Goal: Find specific page/section: Find specific page/section

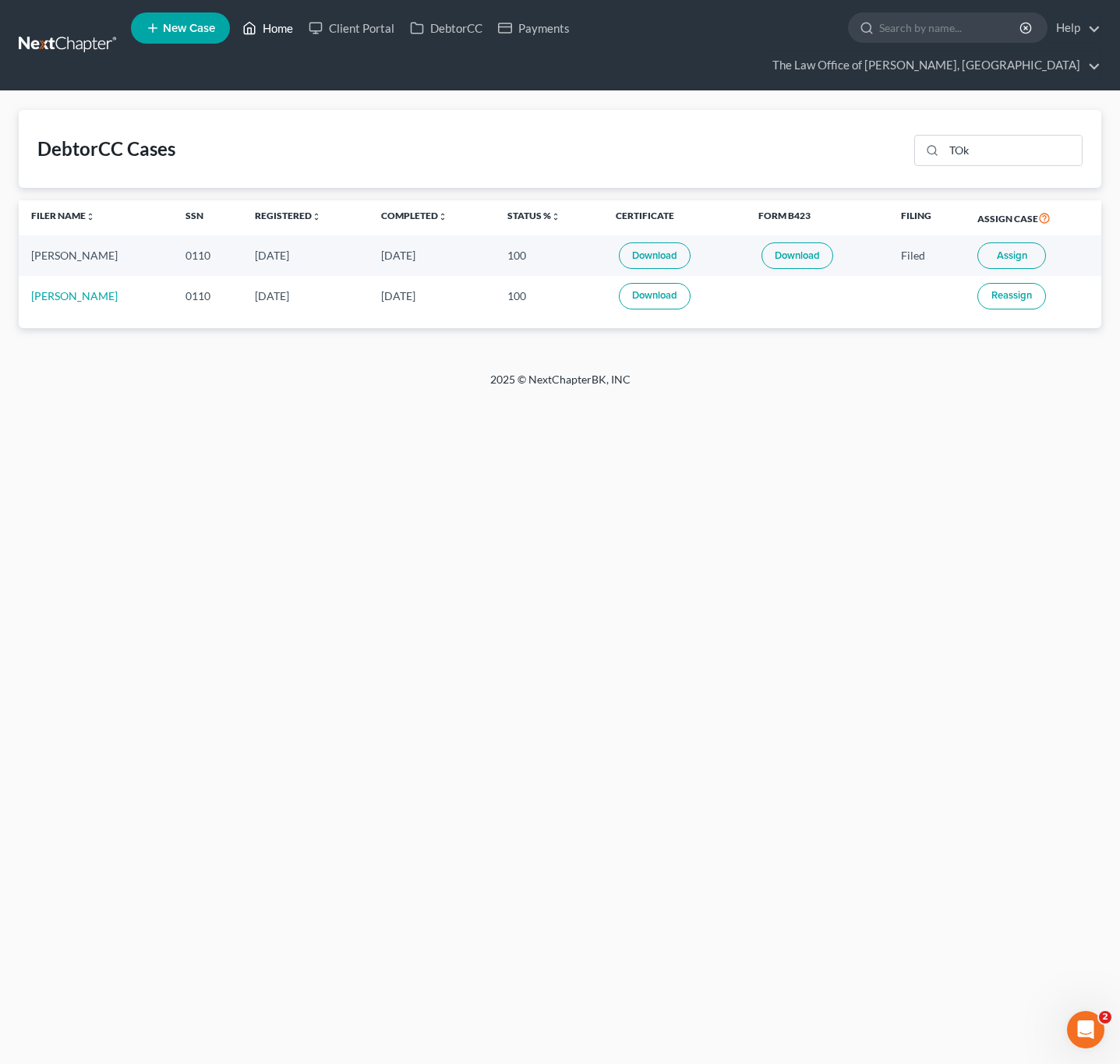
click at [265, 15] on link "Home" at bounding box center [268, 28] width 66 height 28
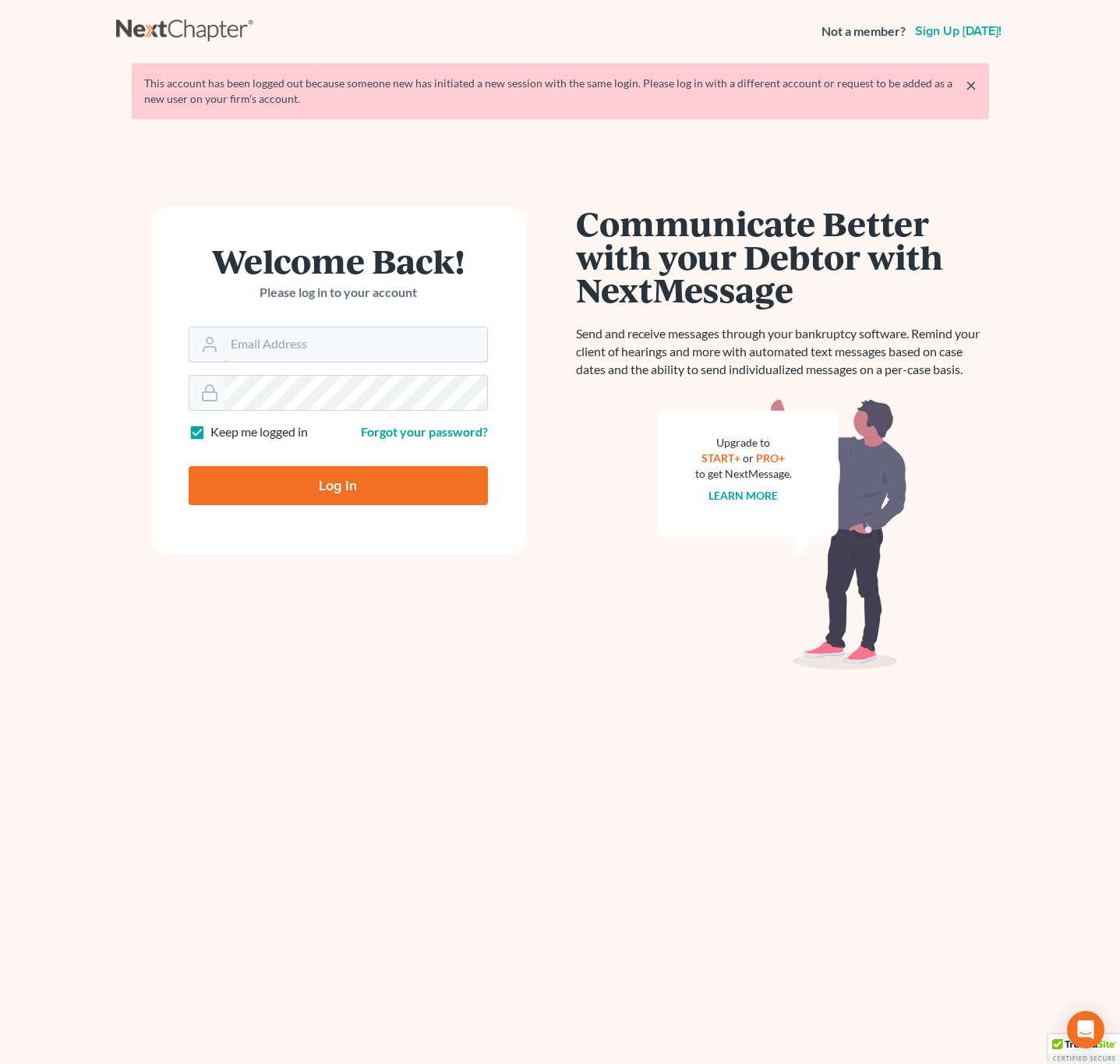
type input "[EMAIL_ADDRESS][DOMAIN_NAME]"
click at [396, 491] on input "Log In" at bounding box center [338, 485] width 300 height 39
type input "Thinking..."
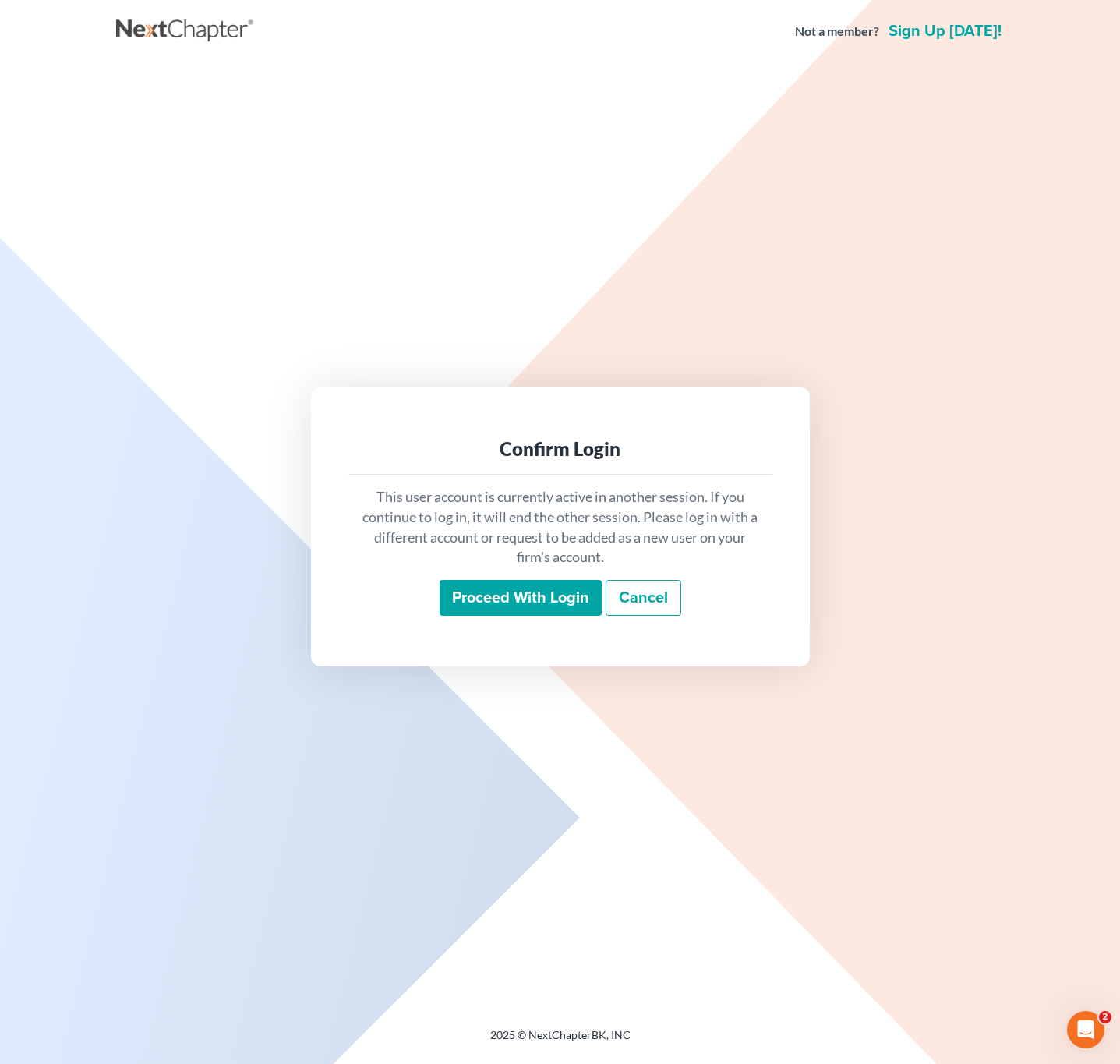
click at [490, 603] on input "Proceed with login" at bounding box center [520, 598] width 162 height 36
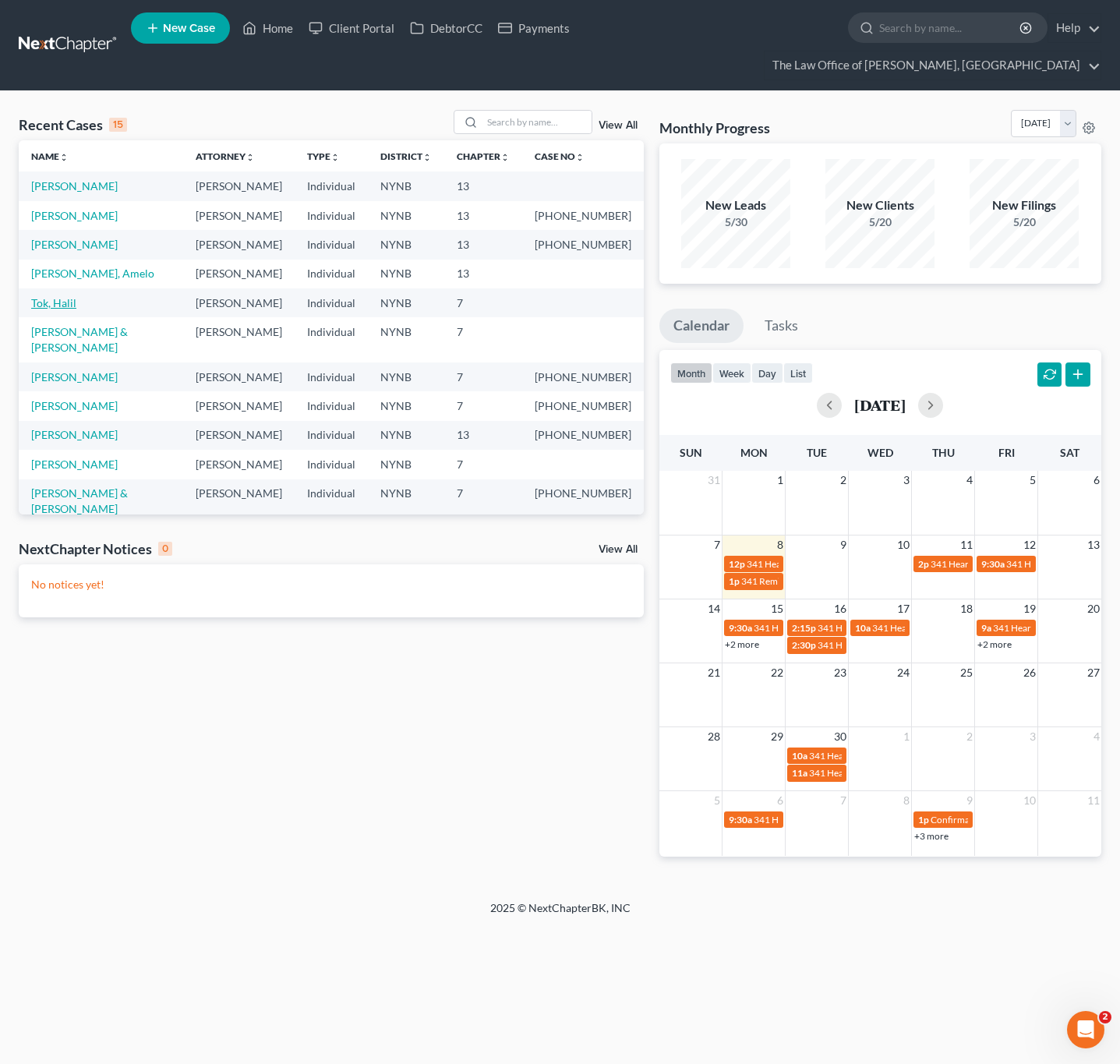
click at [65, 307] on link "Tok, Halil" at bounding box center [54, 302] width 45 height 13
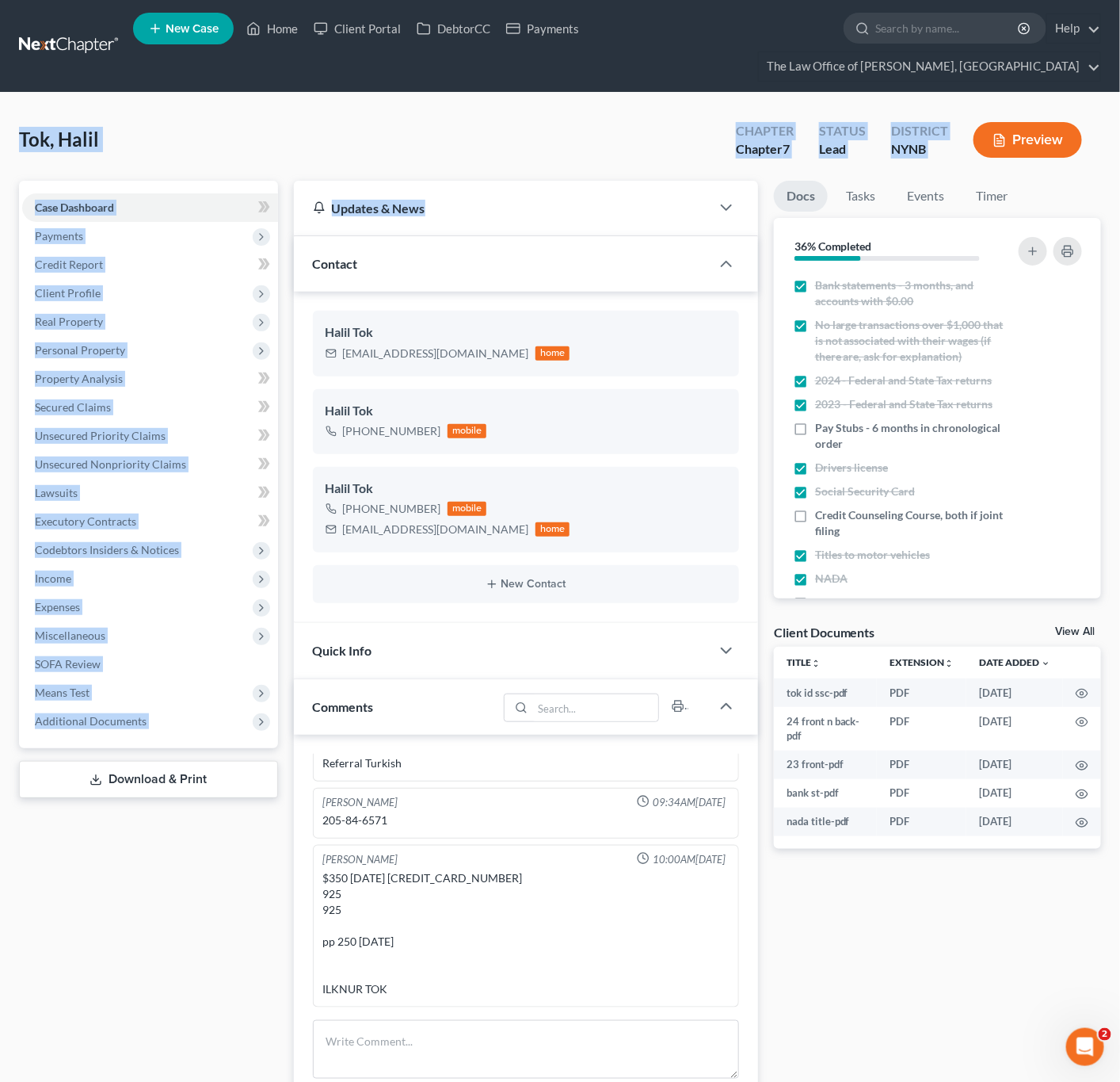
scroll to position [1018, 0]
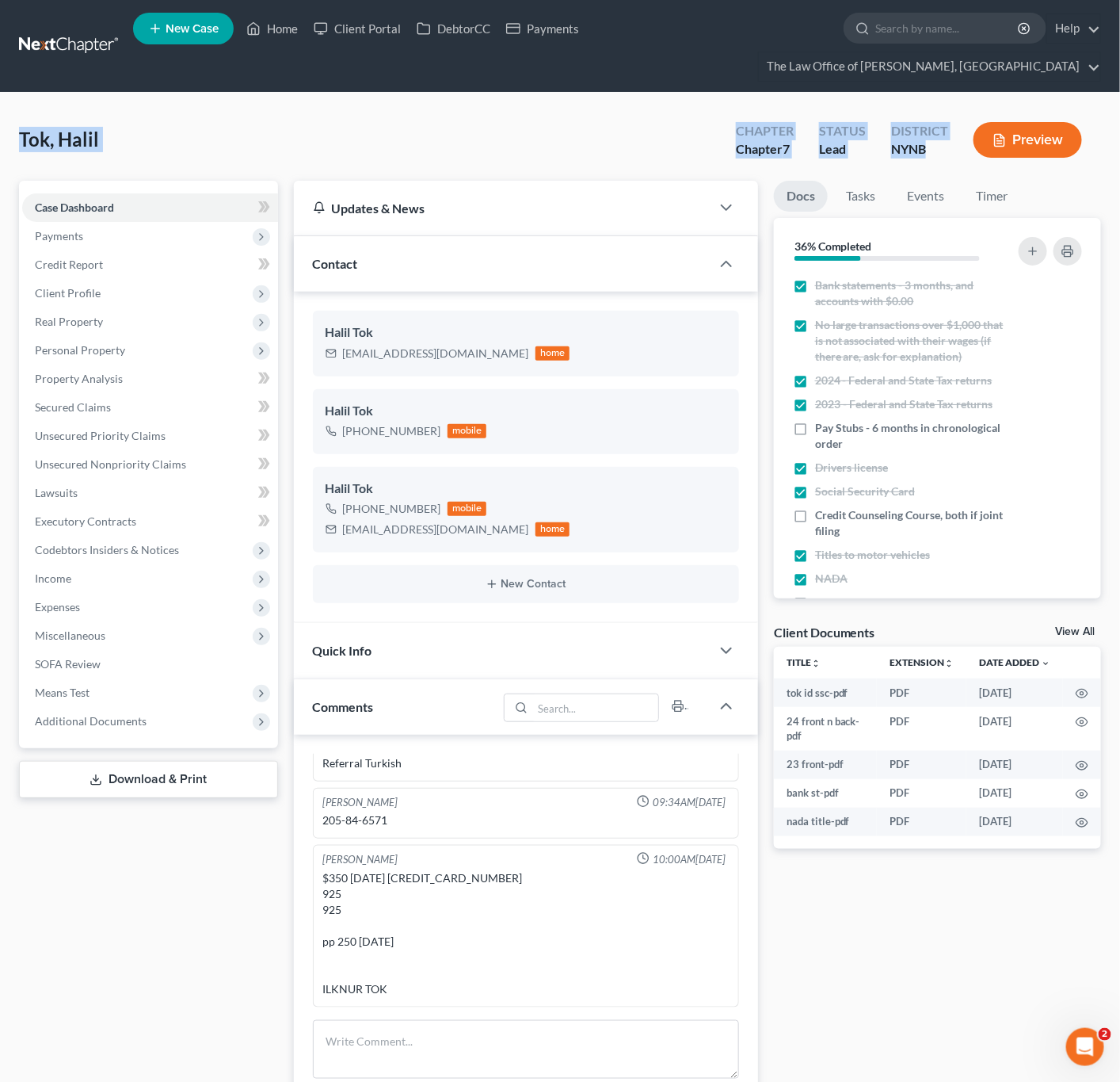
drag, startPoint x: 19, startPoint y: 141, endPoint x: 941, endPoint y: 148, distance: 922.0
click at [941, 148] on div "Tok, Halil Upgraded Chapter Chapter 7 Status Lead District NYNB Preview" at bounding box center [560, 147] width 1083 height 69
